Goal: Check status: Check status

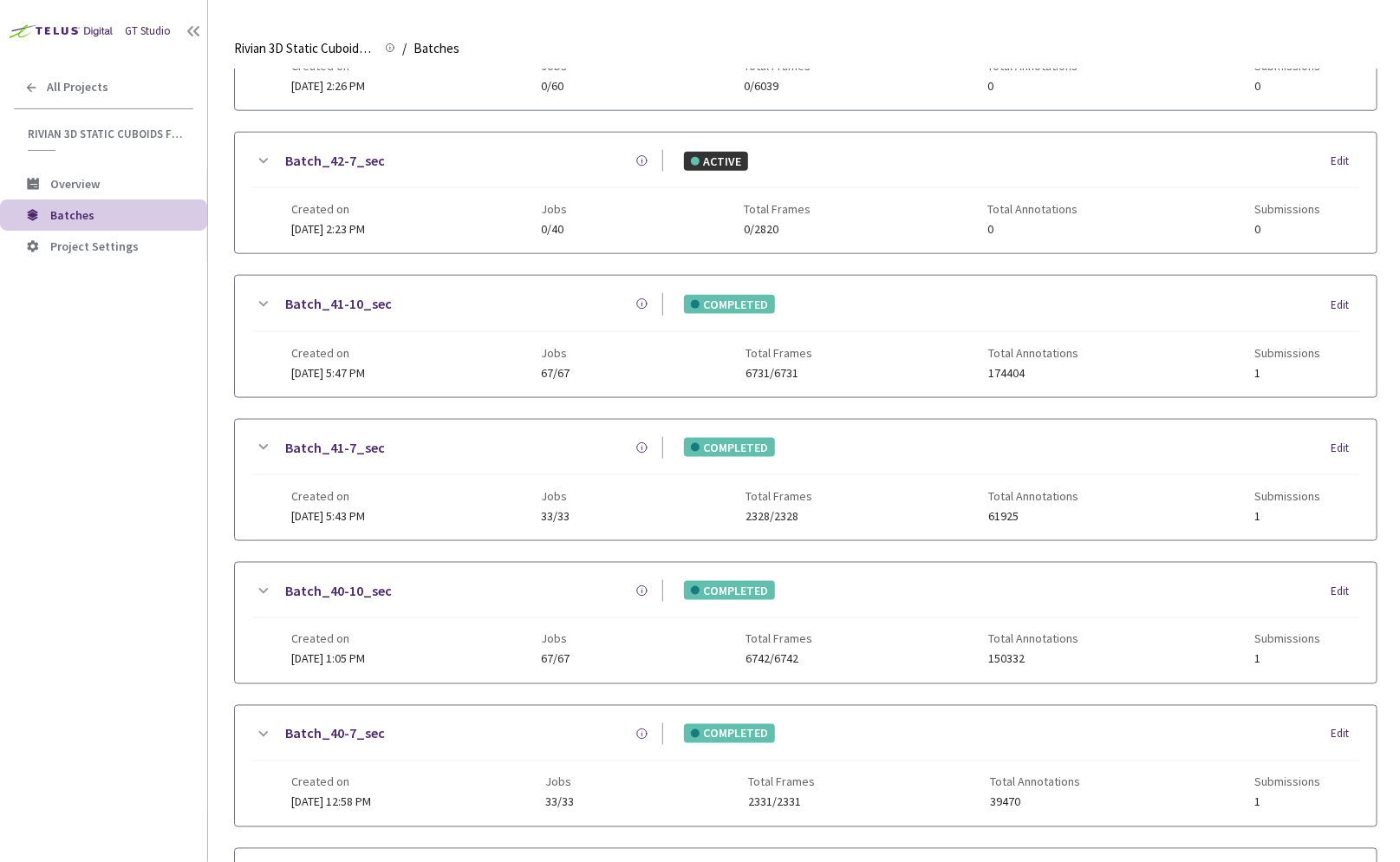
scroll to position [908, 0]
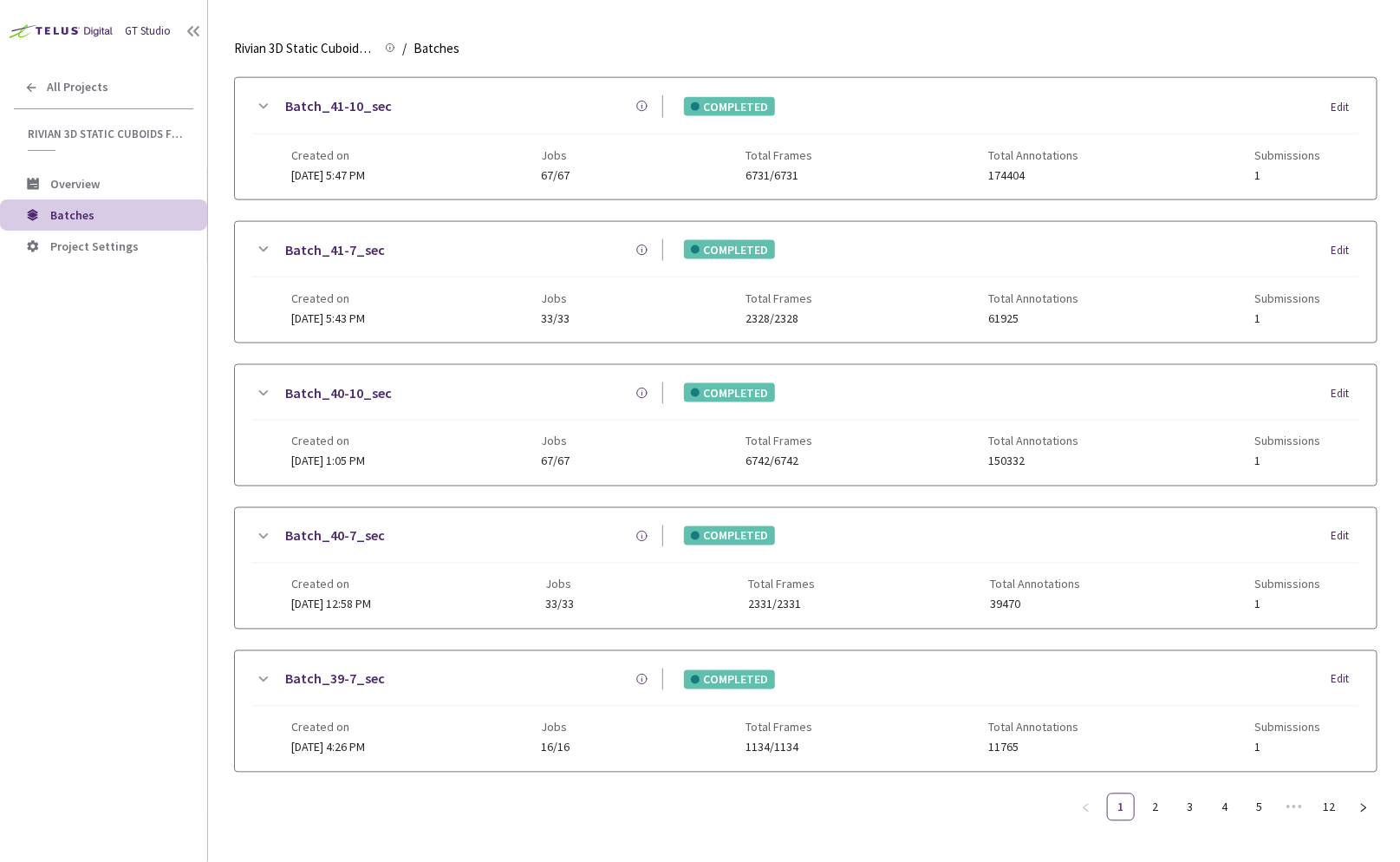
click at [311, 383] on link "Batch_40-10_sec" at bounding box center [338, 393] width 106 height 21
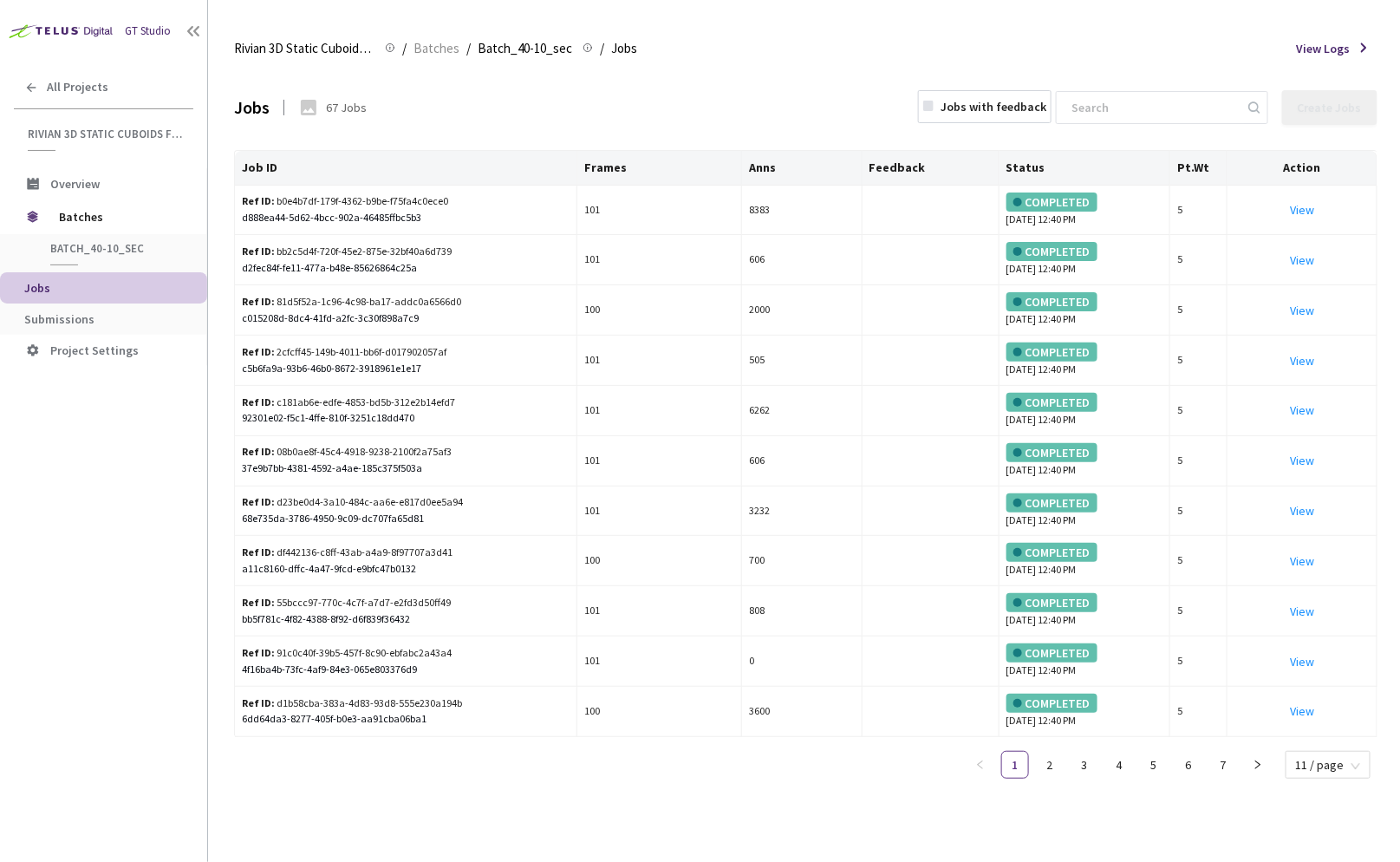
click at [131, 444] on div "GT Studio All Projects Rivian 3D Static Cuboids fixed[2024-25] Rivian 3D Static…" at bounding box center [104, 404] width 207 height 809
click at [121, 325] on span "Submissions" at bounding box center [108, 319] width 169 height 14
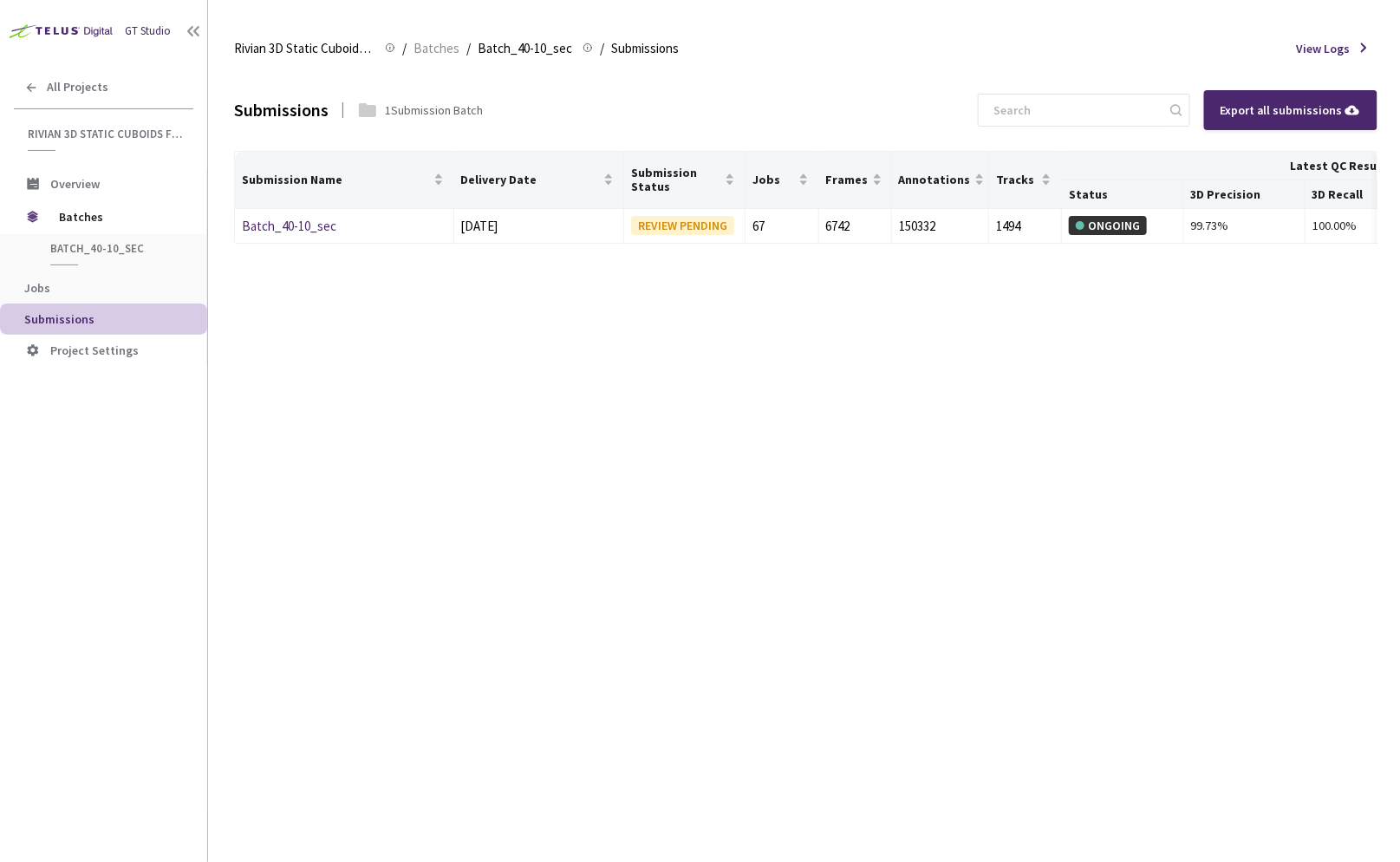
click at [84, 512] on div "GT Studio All Projects Rivian 3D Static Cuboids fixed[2024-25] Rivian 3D Static…" at bounding box center [104, 404] width 207 height 809
click at [305, 218] on link "Batch_40-10_sec" at bounding box center [289, 225] width 95 height 16
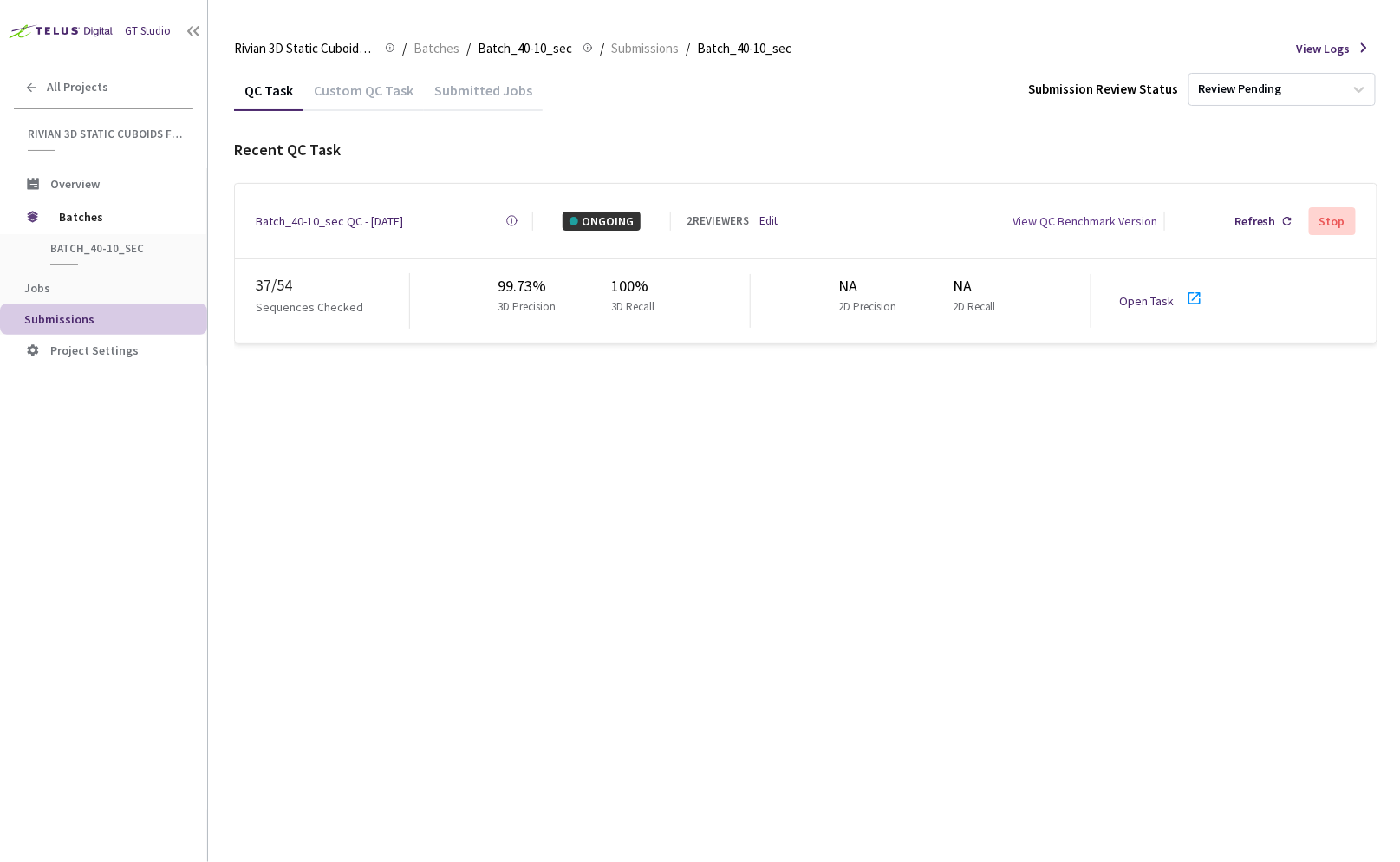
click at [645, 408] on div "QC Task Custom QC Task Submitted Jobs Submission Review Status Review Pending R…" at bounding box center [805, 466] width 1143 height 792
click at [1177, 296] on div "Open Task" at bounding box center [1151, 300] width 65 height 19
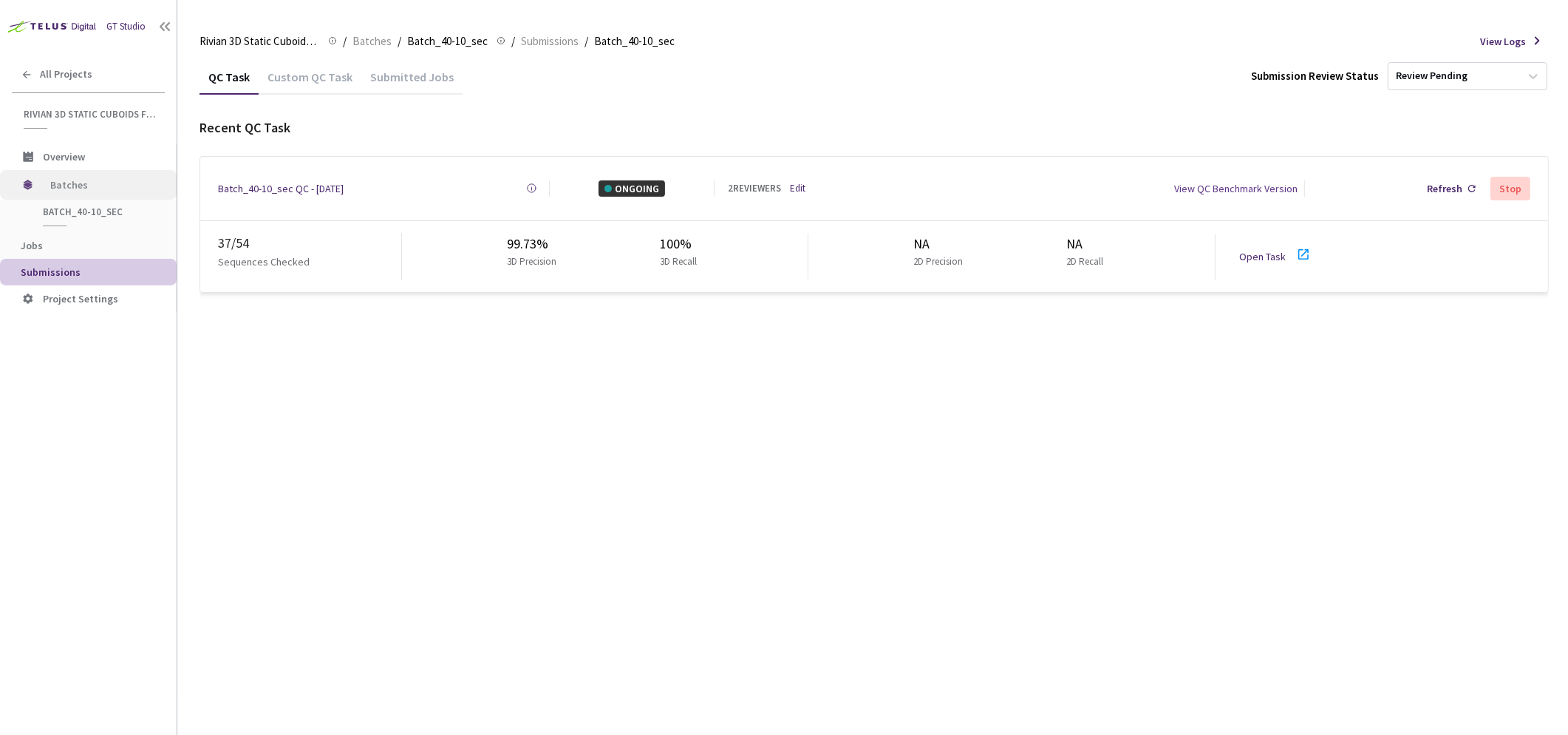
click at [94, 181] on span "Batches" at bounding box center [101, 185] width 101 height 30
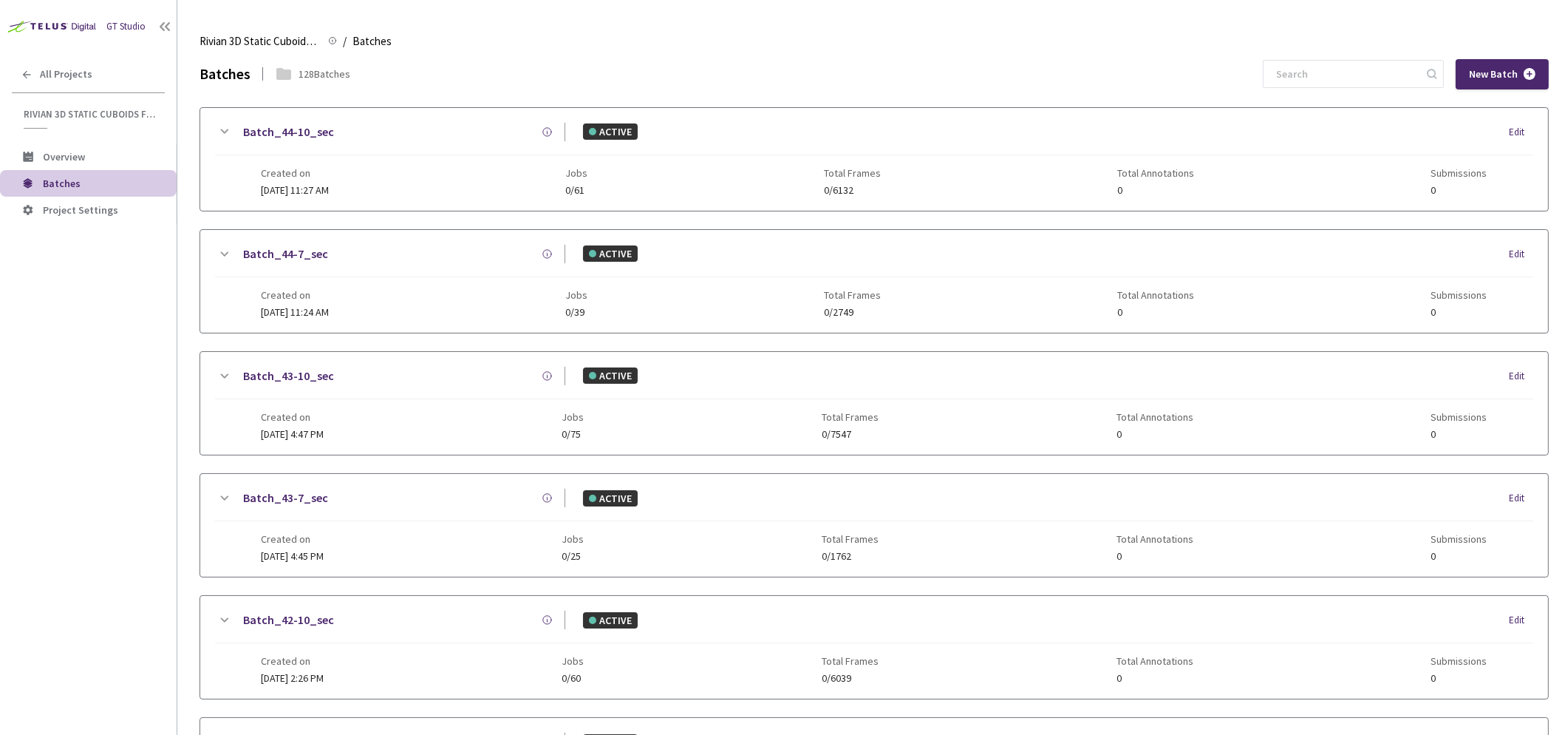
scroll to position [774, 0]
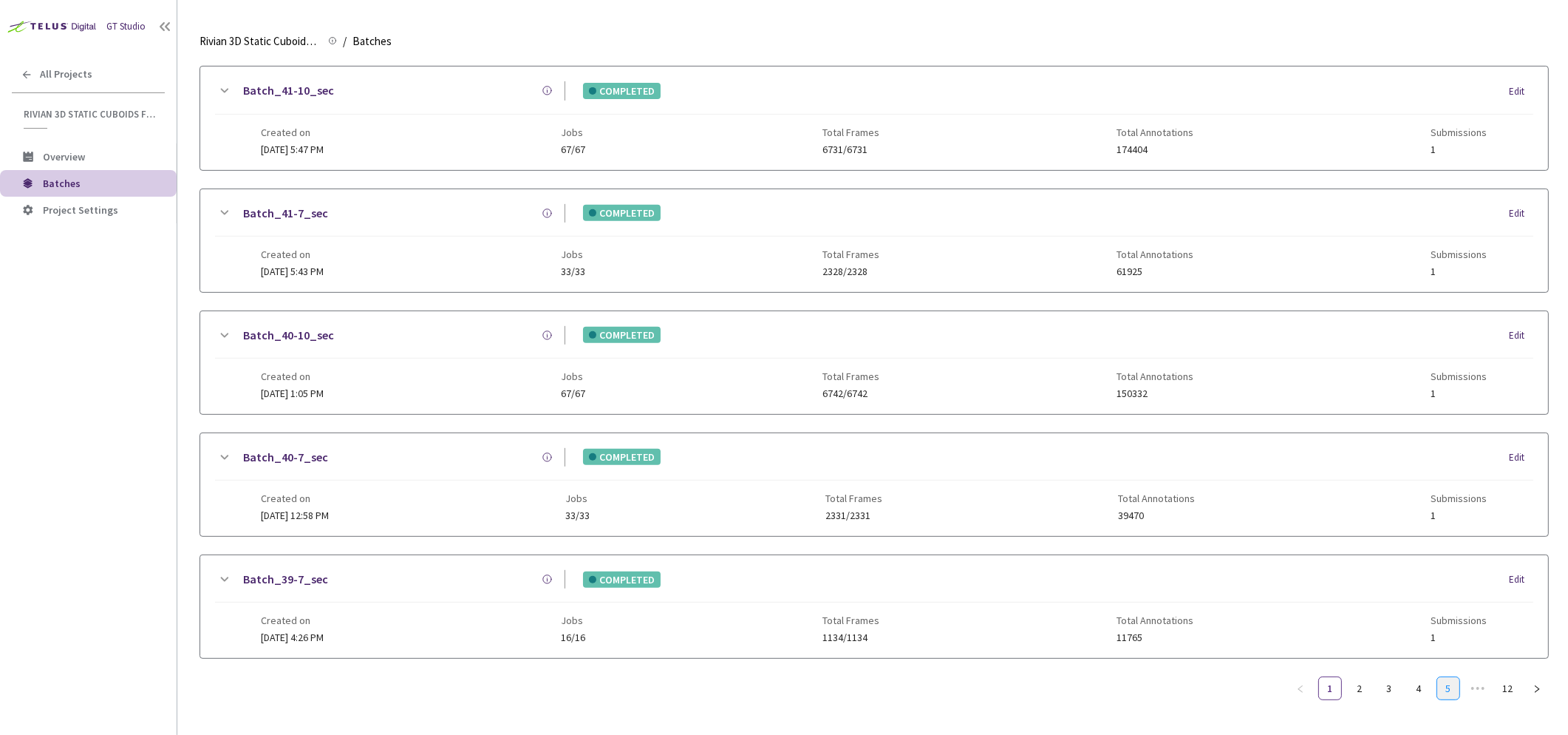
click at [1193, 677] on link "5" at bounding box center [1448, 688] width 22 height 22
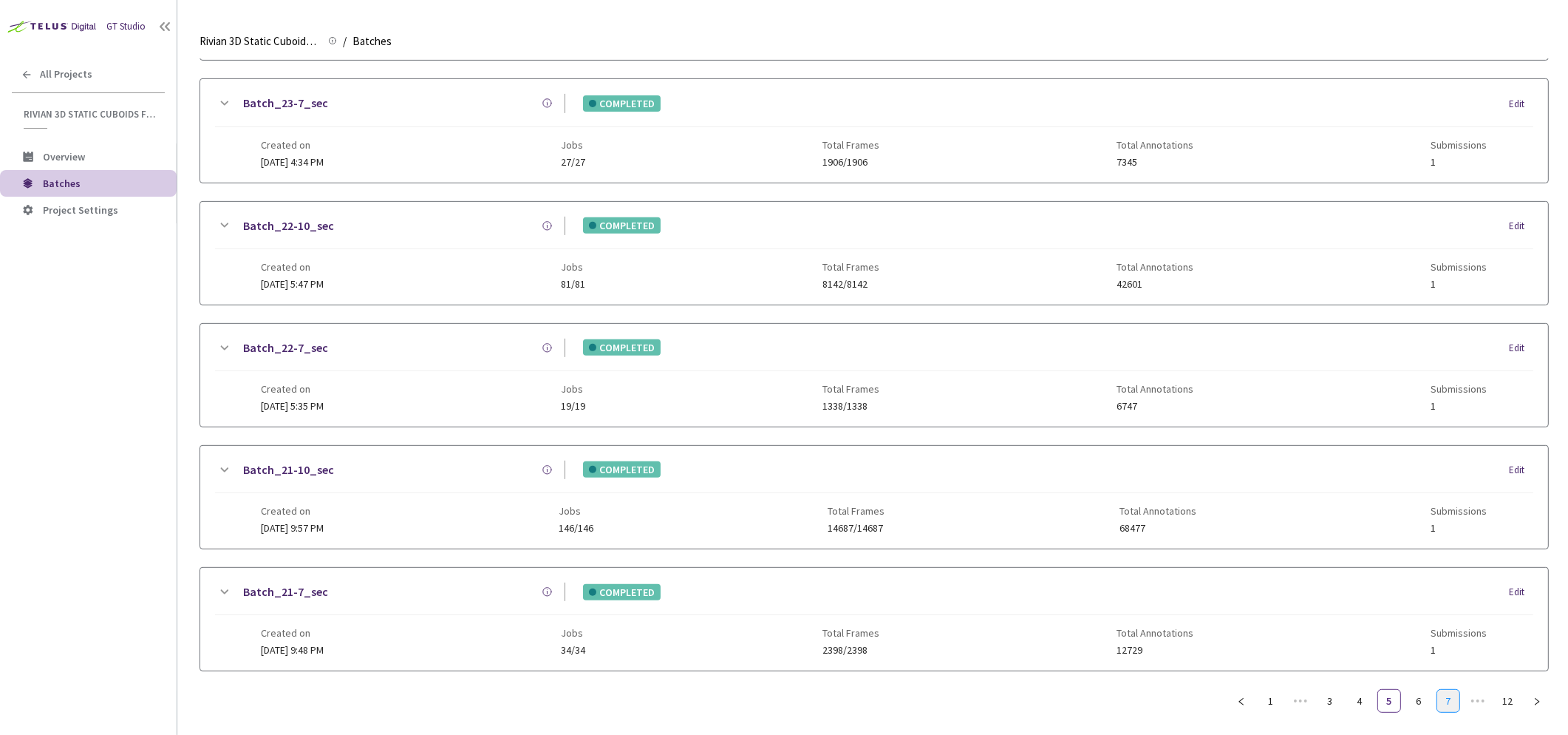
click at [1193, 689] on link "7" at bounding box center [1448, 700] width 22 height 22
click at [1193, 692] on link "9" at bounding box center [1448, 700] width 22 height 22
click at [1193, 692] on link "10" at bounding box center [1448, 700] width 22 height 22
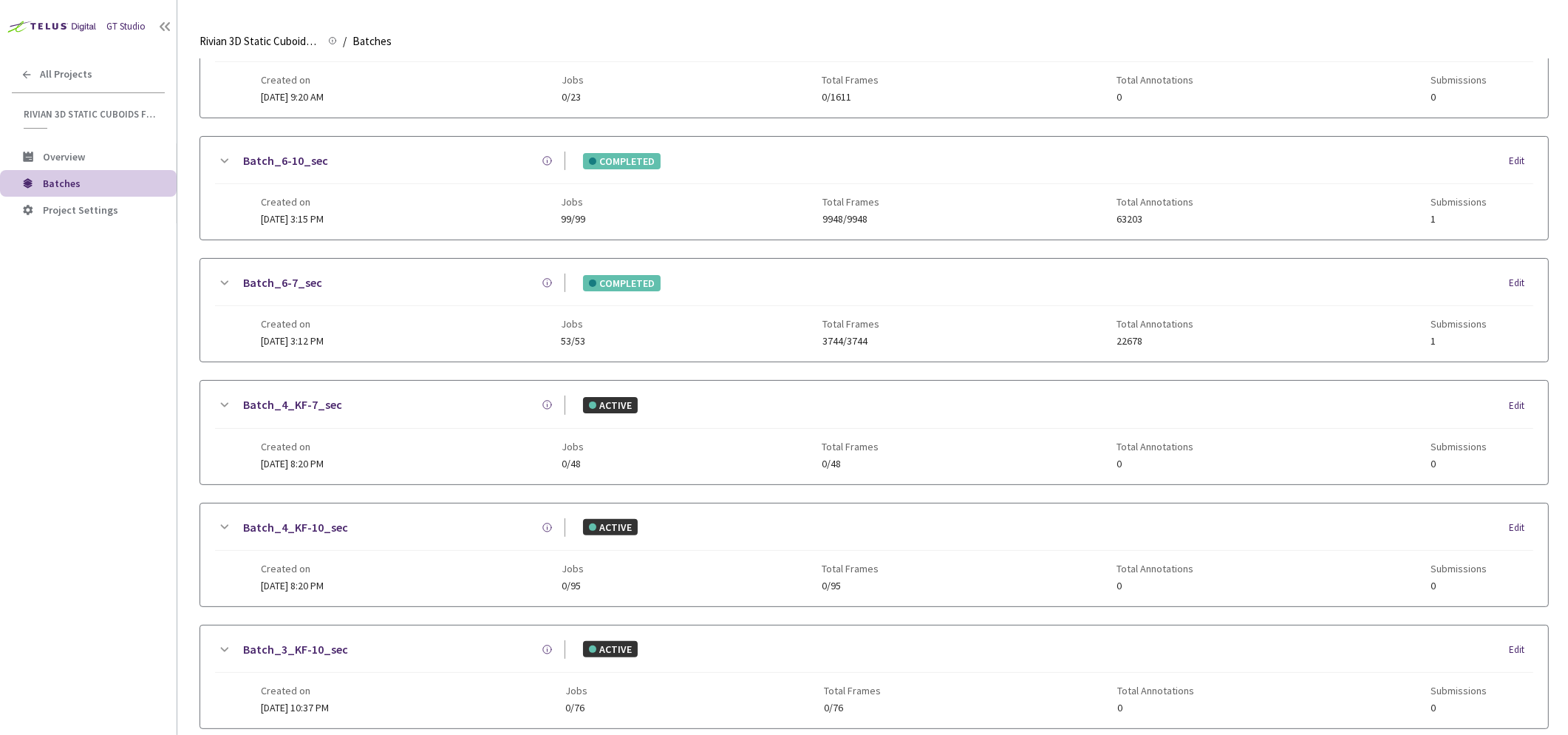
scroll to position [449, 0]
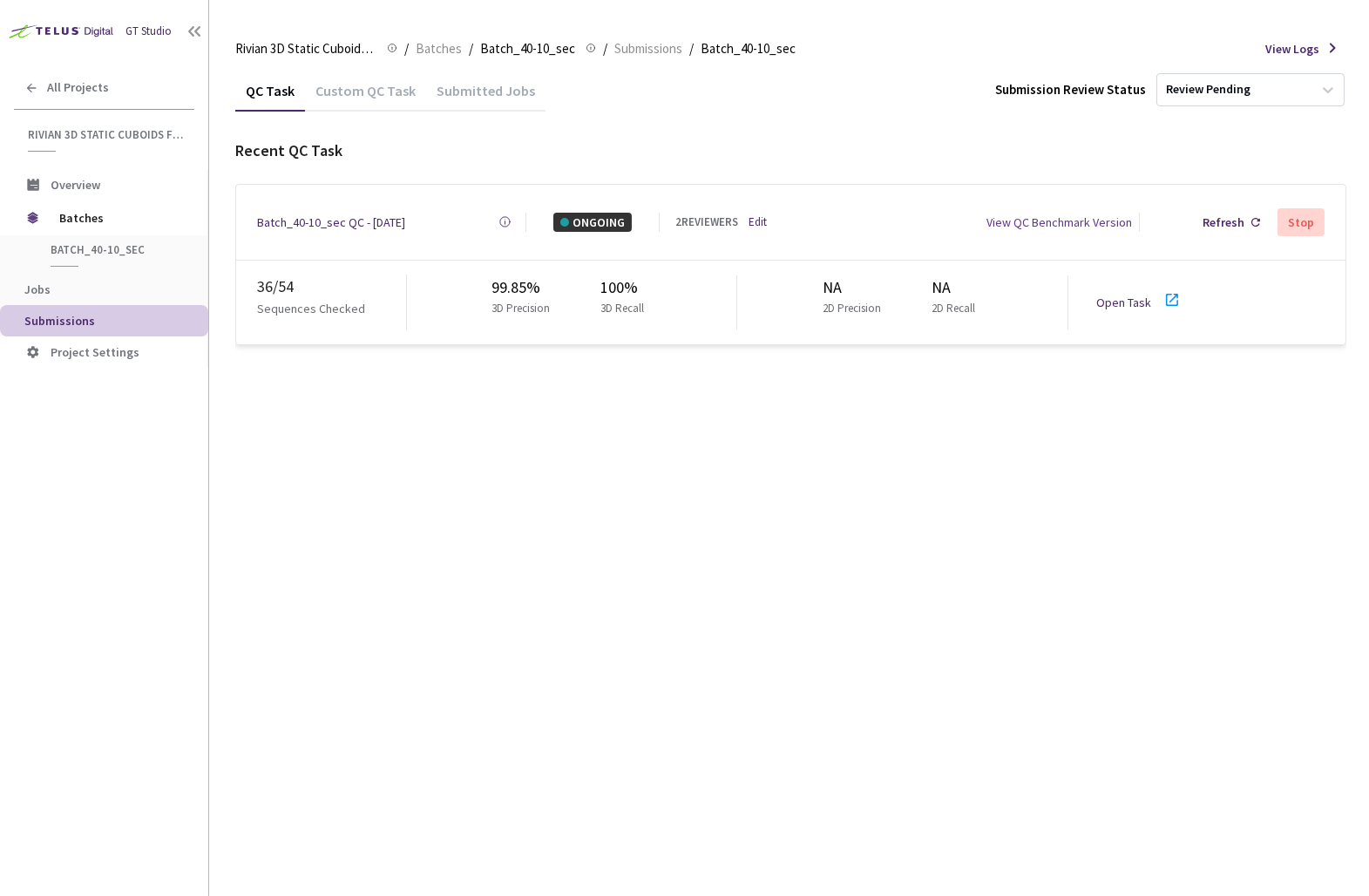
click at [321, 657] on div "QC Task Custom QC Task Submitted Jobs Submission Review Status Review Pending R…" at bounding box center [791, 483] width 1111 height 826
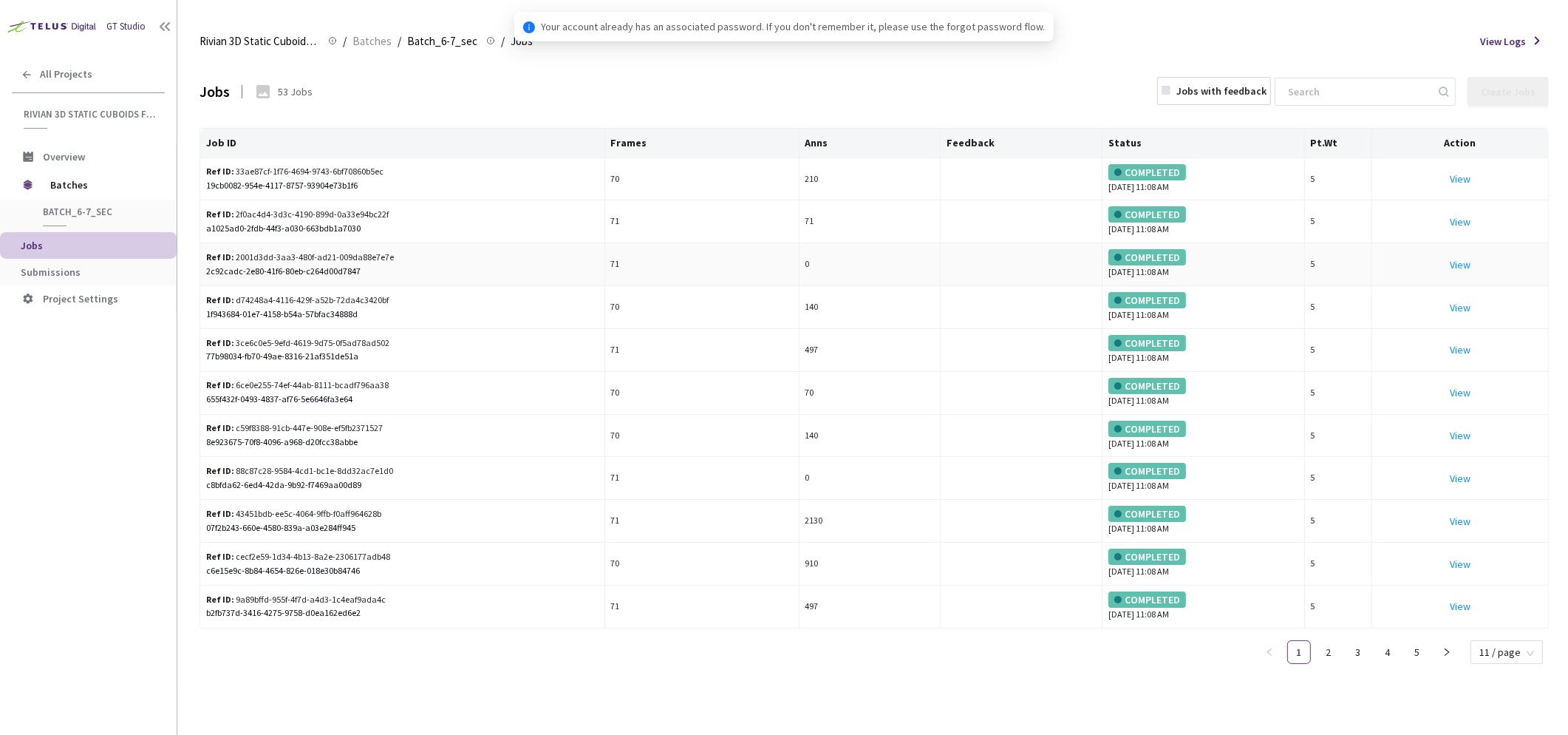
click at [361, 254] on div "Ref ID: 2001d3dd-3aa3-480f-ad21-009da88e7e7e" at bounding box center [300, 258] width 189 height 14
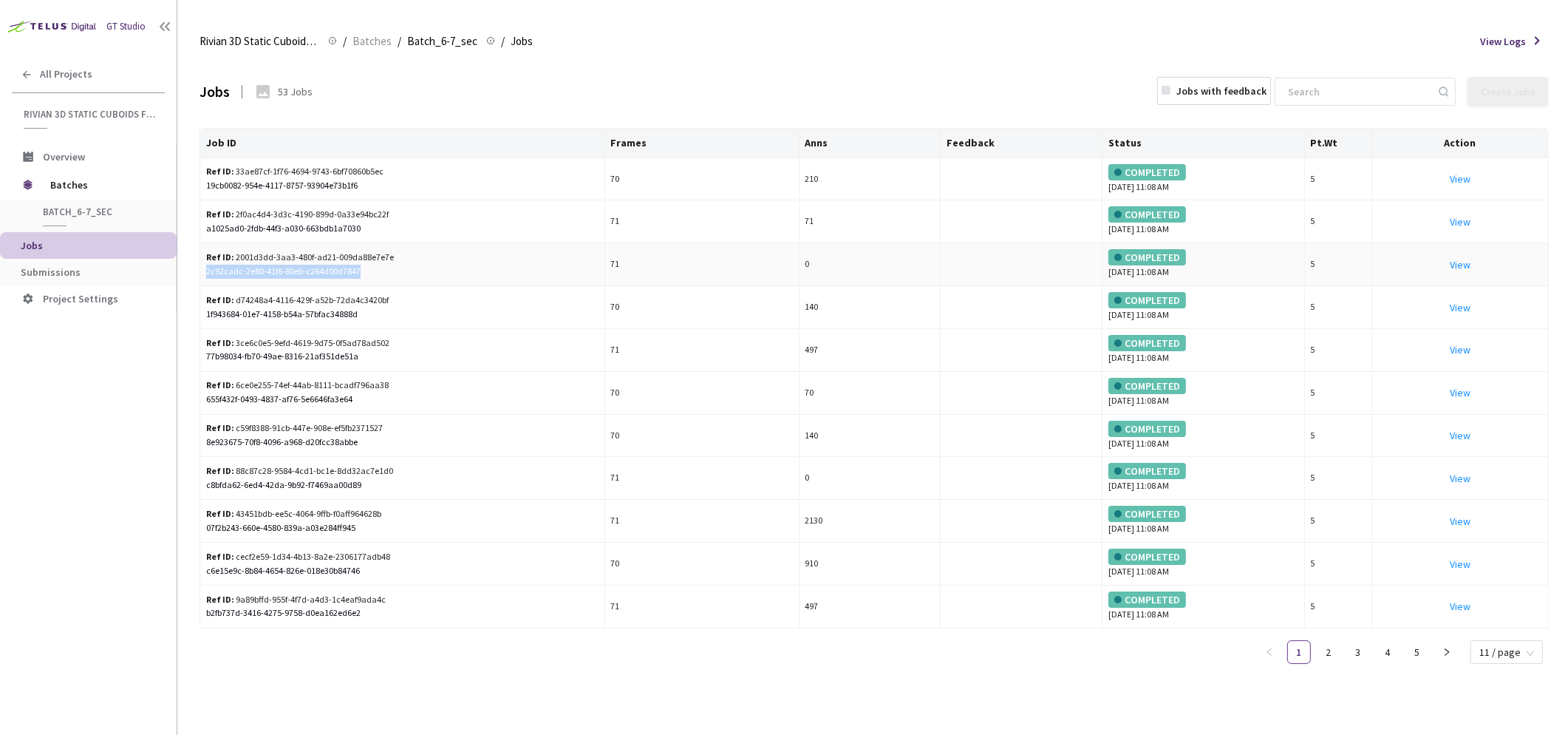
drag, startPoint x: 349, startPoint y: 266, endPoint x: 203, endPoint y: 270, distance: 146.1
click at [203, 270] on td "Ref ID: 2001d3dd-3aa3-480f-ad21-009da88e7e7e 2c92cadc-2e80-41f6-80eb-c264d00d78…" at bounding box center [402, 265] width 405 height 43
copy div "2c92cadc-2e80-41f6-80eb-c264d00d7847"
click at [1351, 92] on input at bounding box center [1358, 91] width 157 height 27
paste input "d1518cde-7fb2-47c9-9e88-c2a3ef93b3f4"
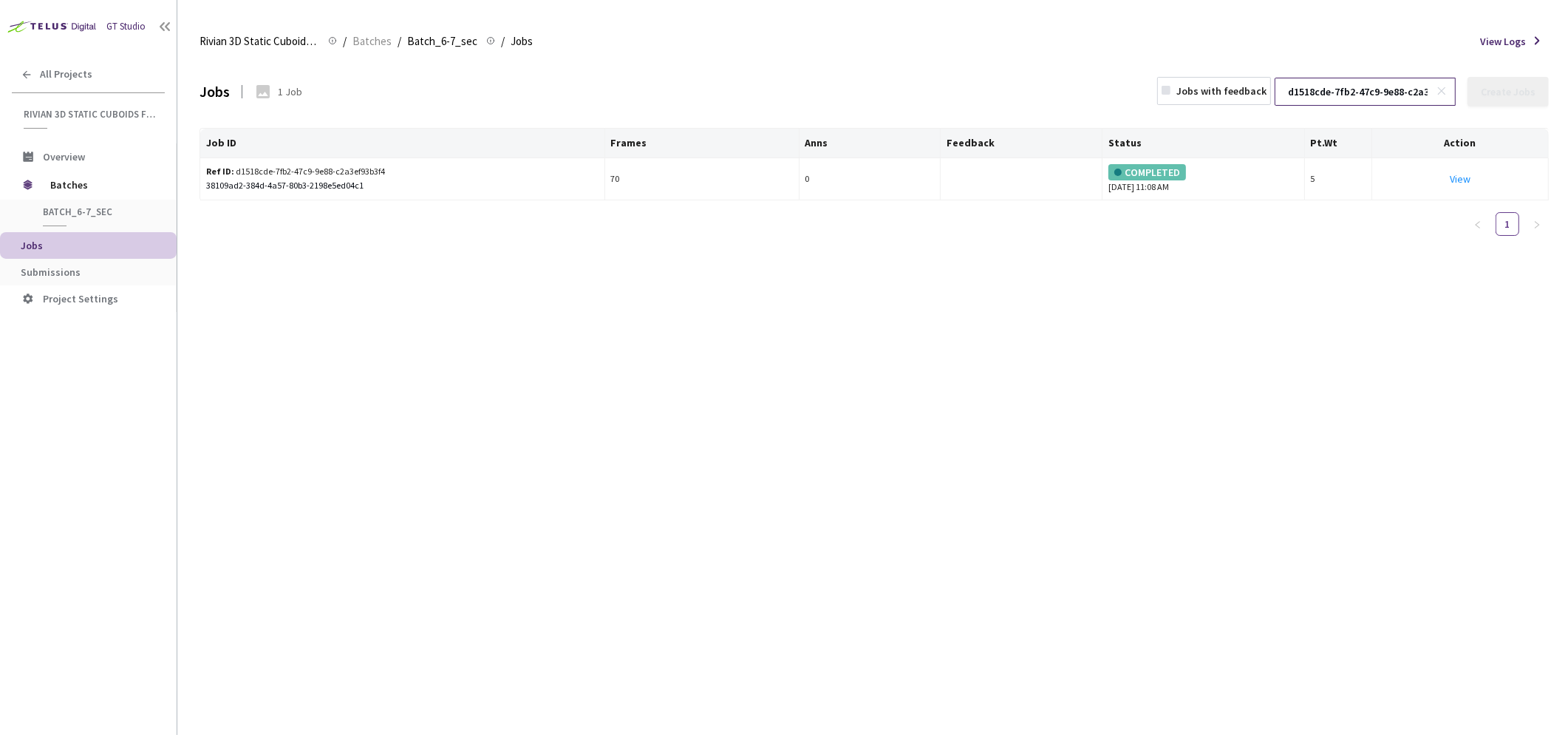
scroll to position [0, 72]
type input "d1518cde-7fb2-47c9-9e88-c2a3ef93b3f4"
click at [999, 339] on div "Jobs 1 Job Jobs with feedback d1518cde-7fb2-47c9-9e88-c2a3ef93b3f4 Create Jobs …" at bounding box center [874, 397] width 1349 height 676
click at [296, 242] on div "Job ID Frames Anns Feedback Status Pt.Wt Action Ref ID: d1518cde-7fb2-47c9-9e88…" at bounding box center [874, 188] width 1349 height 120
